Goal: Information Seeking & Learning: Learn about a topic

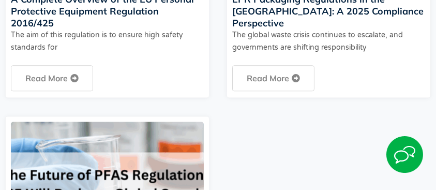
scroll to position [2764, 0]
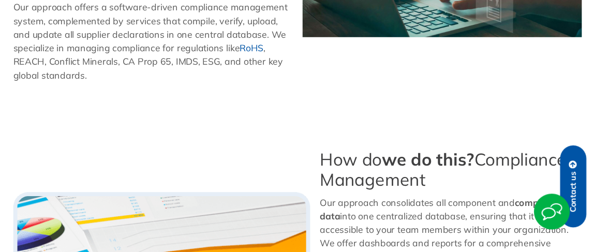
scroll to position [334, 0]
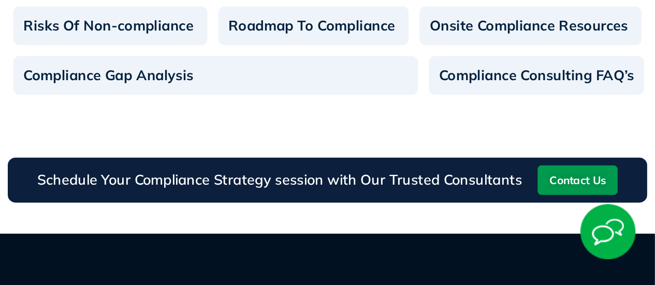
scroll to position [974, 0]
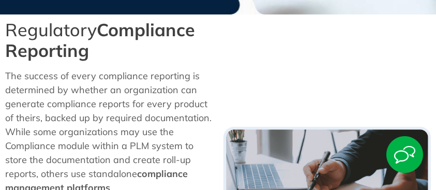
scroll to position [338, 0]
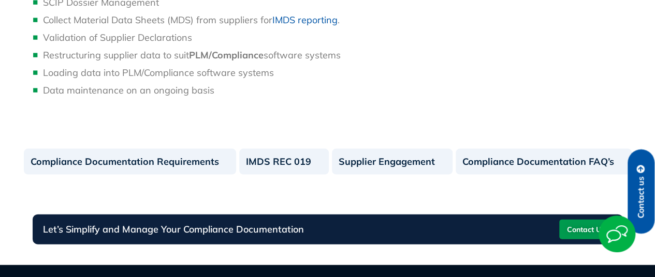
scroll to position [1271, 0]
